Goal: Register for event/course

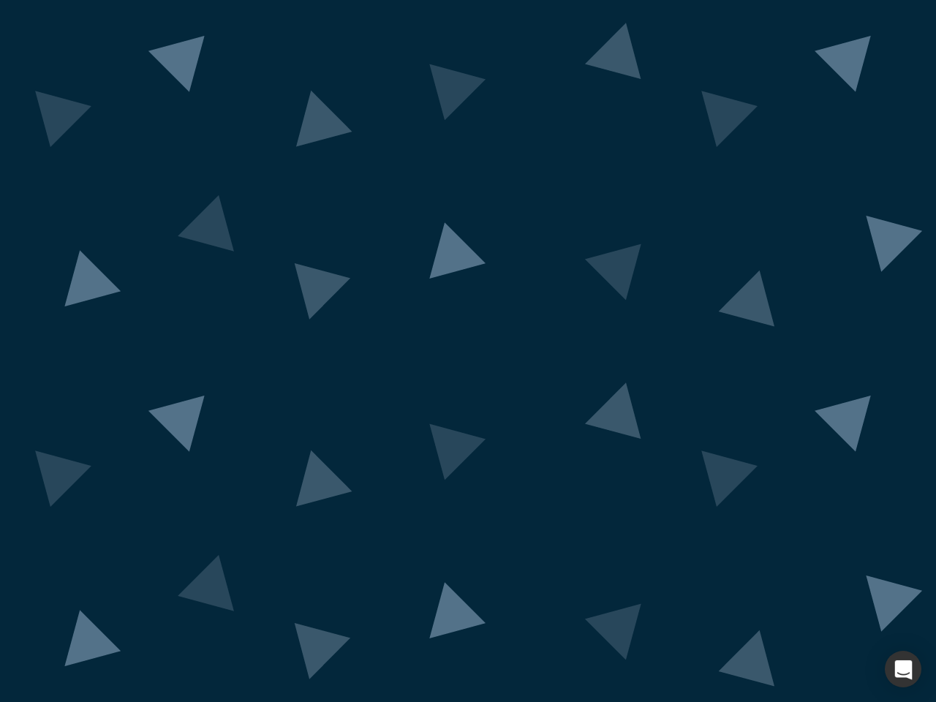
click at [903, 669] on div "button" at bounding box center [903, 669] width 37 height 37
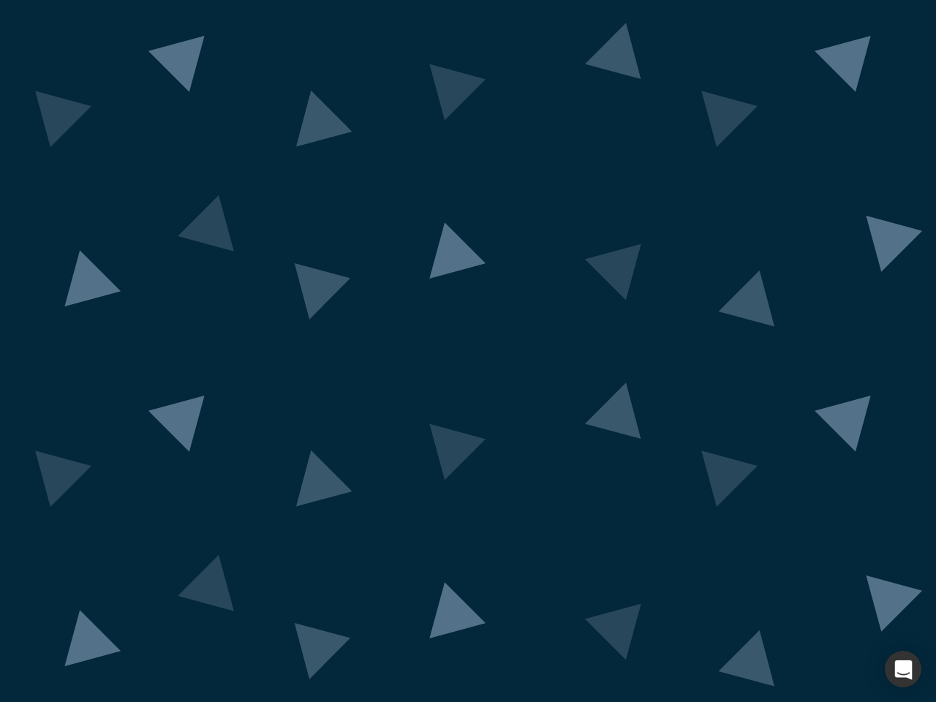
click at [903, 669] on div "button" at bounding box center [903, 669] width 37 height 37
